Goal: Task Accomplishment & Management: Use online tool/utility

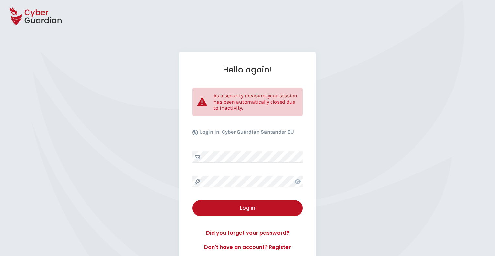
select select "English"
click at [397, 105] on div "Hello again! As a security measure, your session has been automatically closed …" at bounding box center [247, 158] width 495 height 213
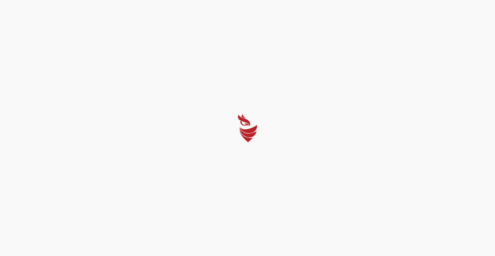
select select "English"
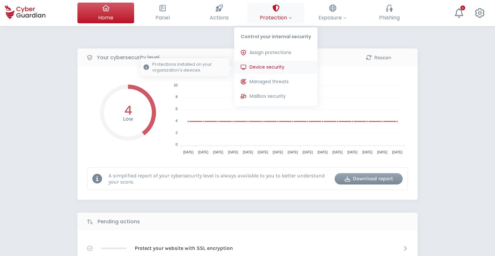
click at [257, 65] on span "Device security" at bounding box center [267, 67] width 35 height 7
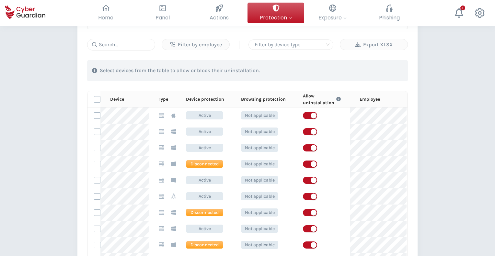
scroll to position [304, 0]
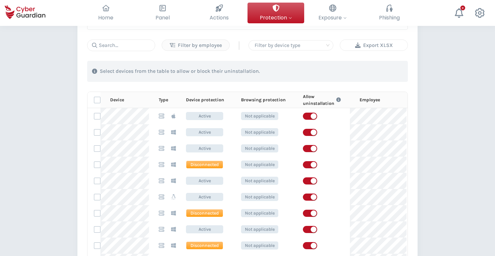
click at [379, 41] on div "Export XLSX" at bounding box center [374, 45] width 58 height 8
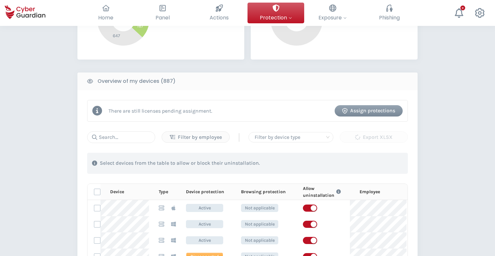
scroll to position [207, 0]
